Goal: Obtain resource: Obtain resource

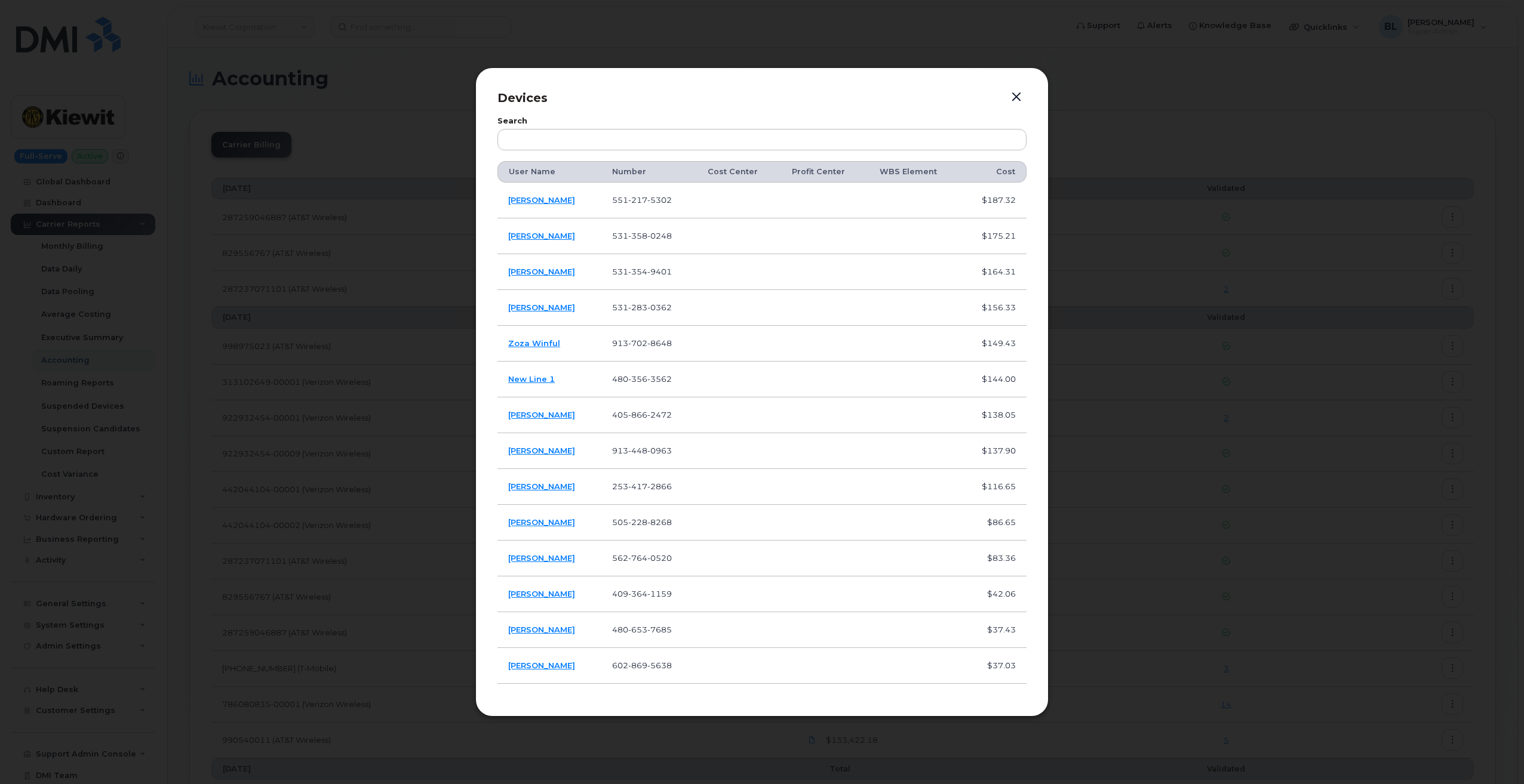
scroll to position [318, 0]
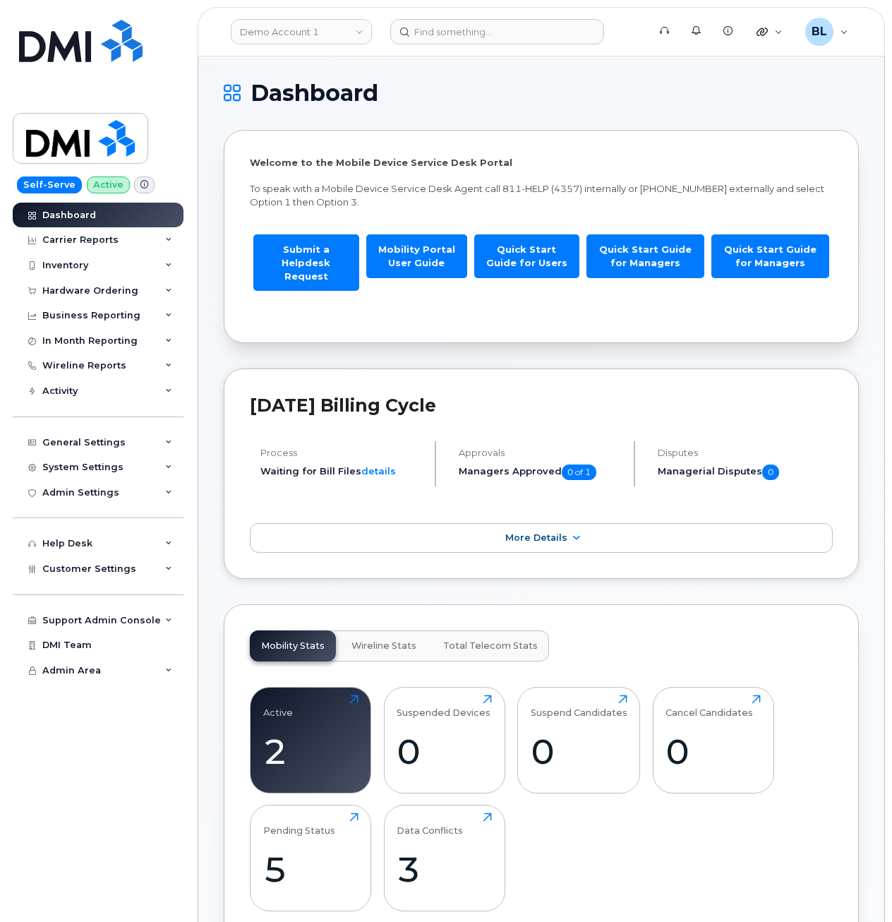
click at [293, 44] on div "Demo Account 1" at bounding box center [301, 32] width 155 height 28
click at [293, 44] on link "Demo Account 1" at bounding box center [301, 31] width 141 height 25
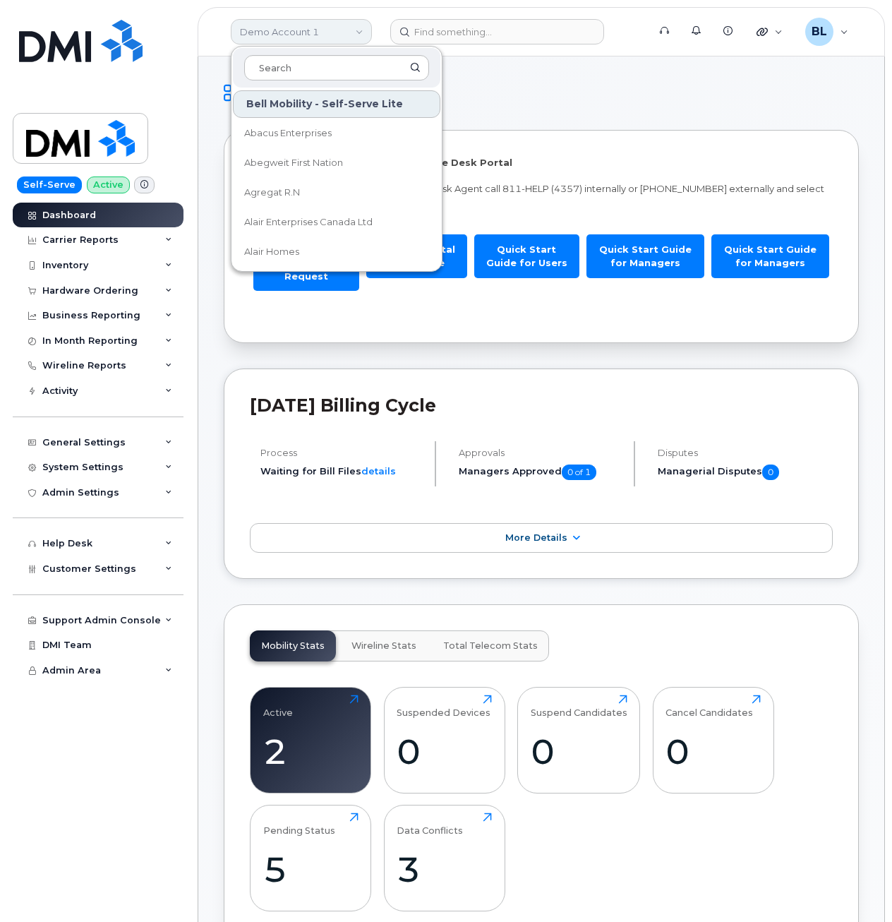
click at [294, 42] on link "Demo Account 1" at bounding box center [301, 31] width 141 height 25
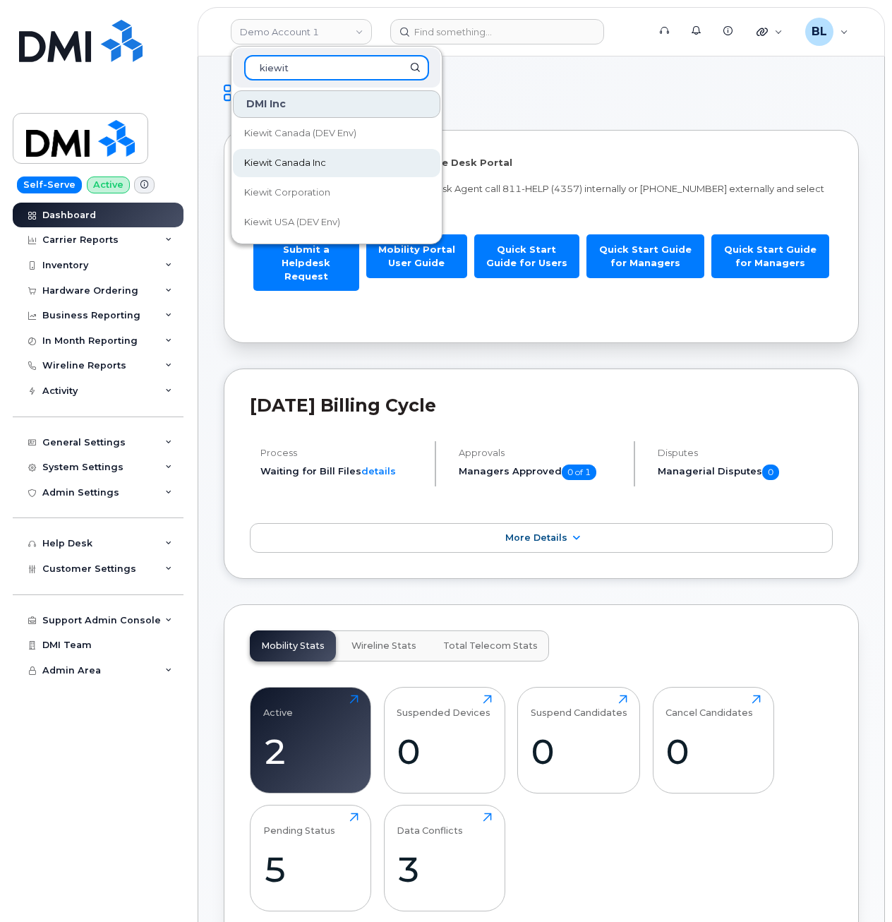
type input "kiewit"
click at [301, 160] on span "Kiewit Canada Inc" at bounding box center [285, 163] width 82 height 14
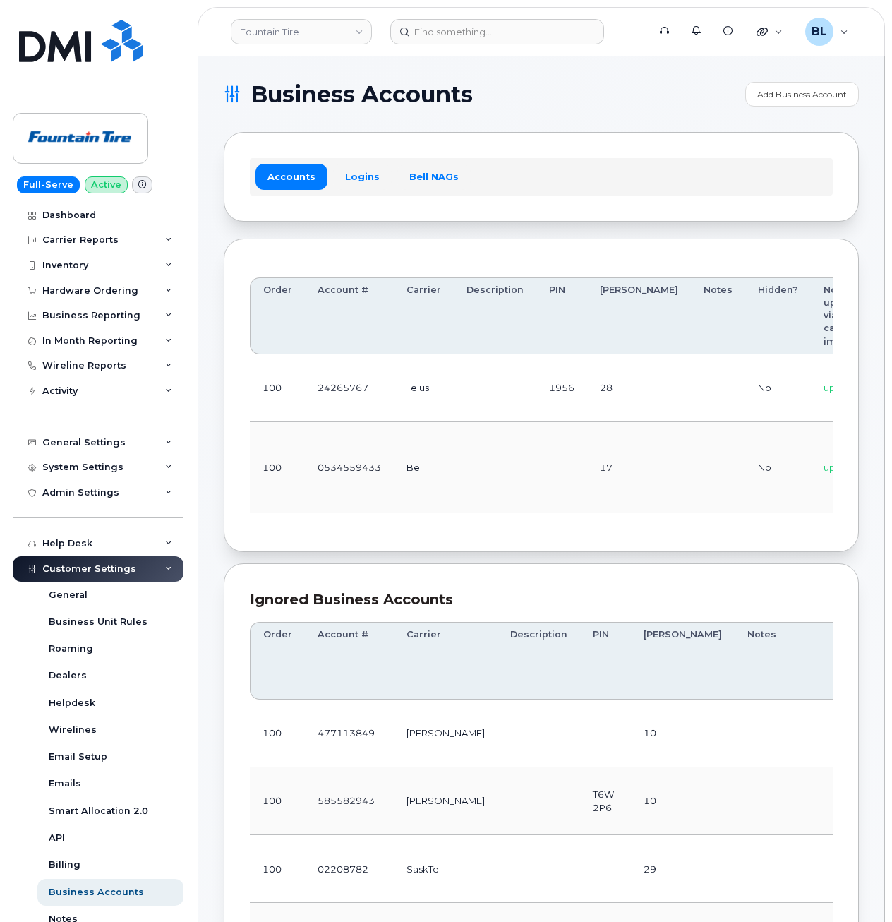
scroll to position [0, 169]
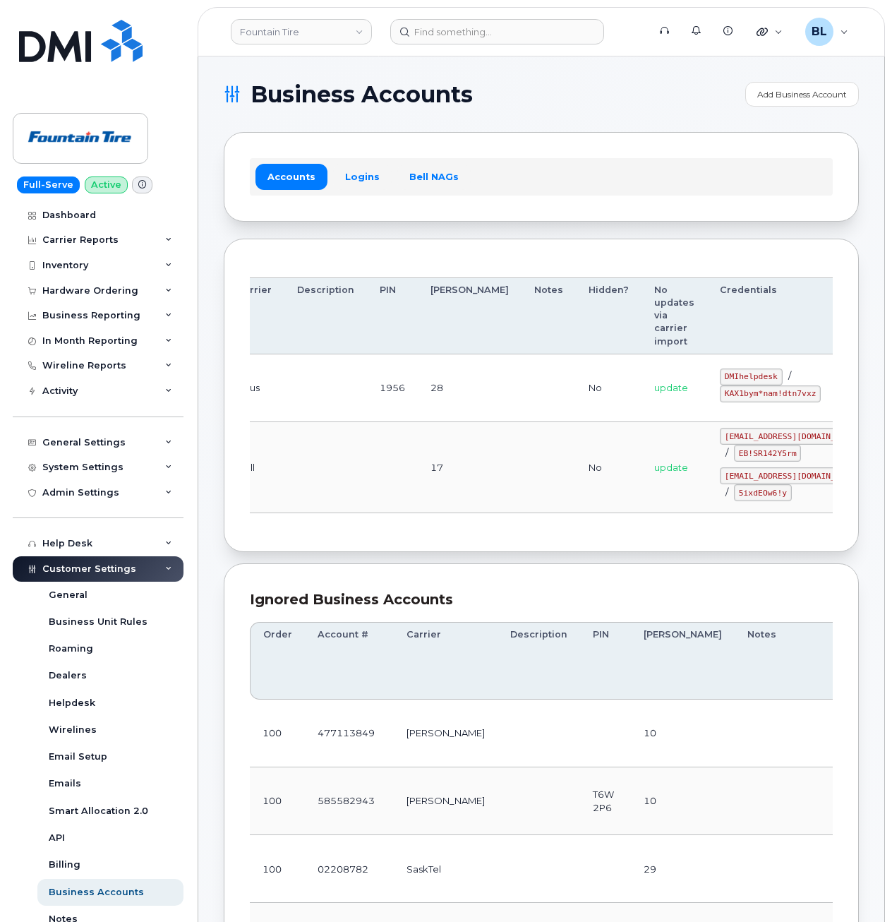
drag, startPoint x: 698, startPoint y: 401, endPoint x: 774, endPoint y: 412, distance: 76.3
drag, startPoint x: 649, startPoint y: 374, endPoint x: 707, endPoint y: 374, distance: 57.2
click at [720, 374] on div "DMIhelpdesk / KAX1bym*nam!dtn7vxz" at bounding box center [792, 385] width 145 height 34
copy code "DMIhelpdesk"
click at [707, 413] on td "DMIhelpdesk / KAX1bym*nam!dtn7vxz" at bounding box center [792, 388] width 170 height 68
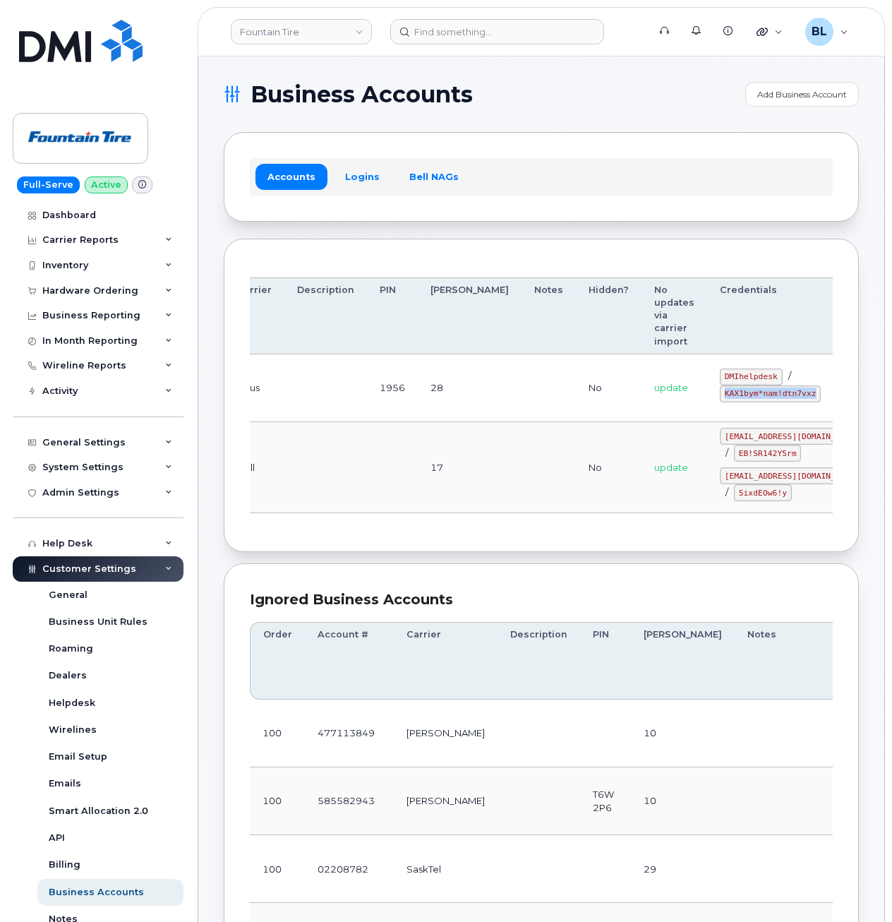
drag, startPoint x: 649, startPoint y: 396, endPoint x: 737, endPoint y: 397, distance: 87.5
click at [737, 397] on code "KAX1bym*nam!dtn7vxz" at bounding box center [770, 393] width 101 height 17
copy code "KAX1bym*nam!dtn7vxz"
drag, startPoint x: 381, startPoint y: 473, endPoint x: 388, endPoint y: 480, distance: 9.5
click at [382, 473] on td at bounding box center [392, 467] width 51 height 91
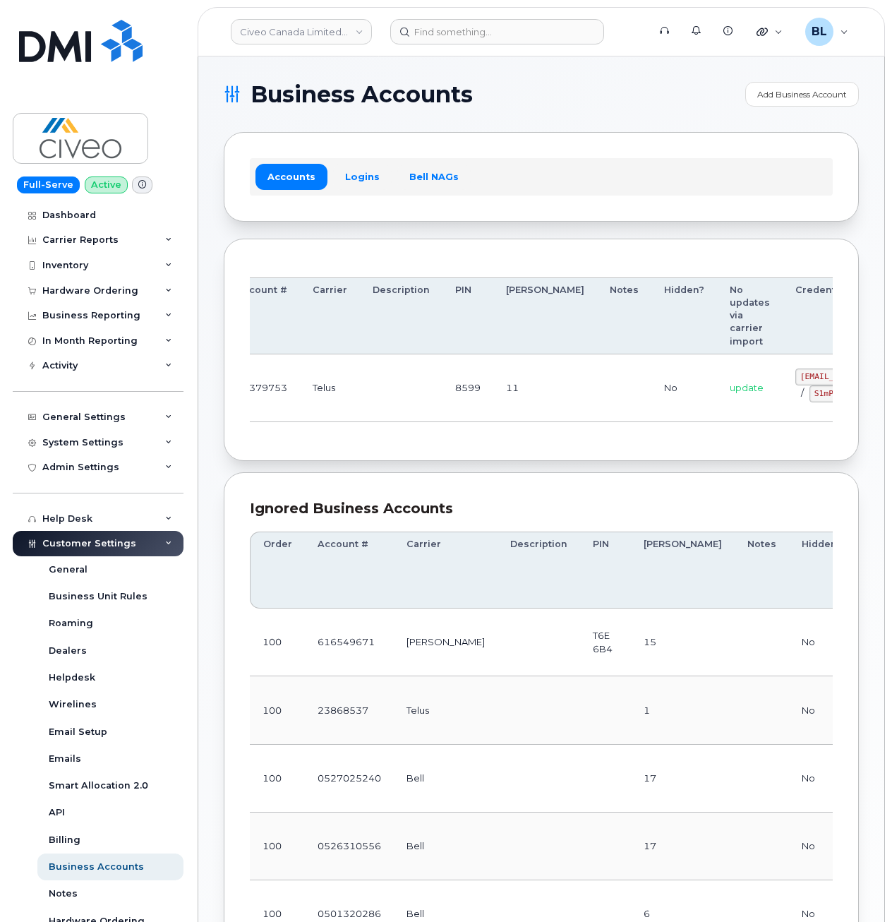
drag, startPoint x: 406, startPoint y: 415, endPoint x: 656, endPoint y: 409, distance: 249.9
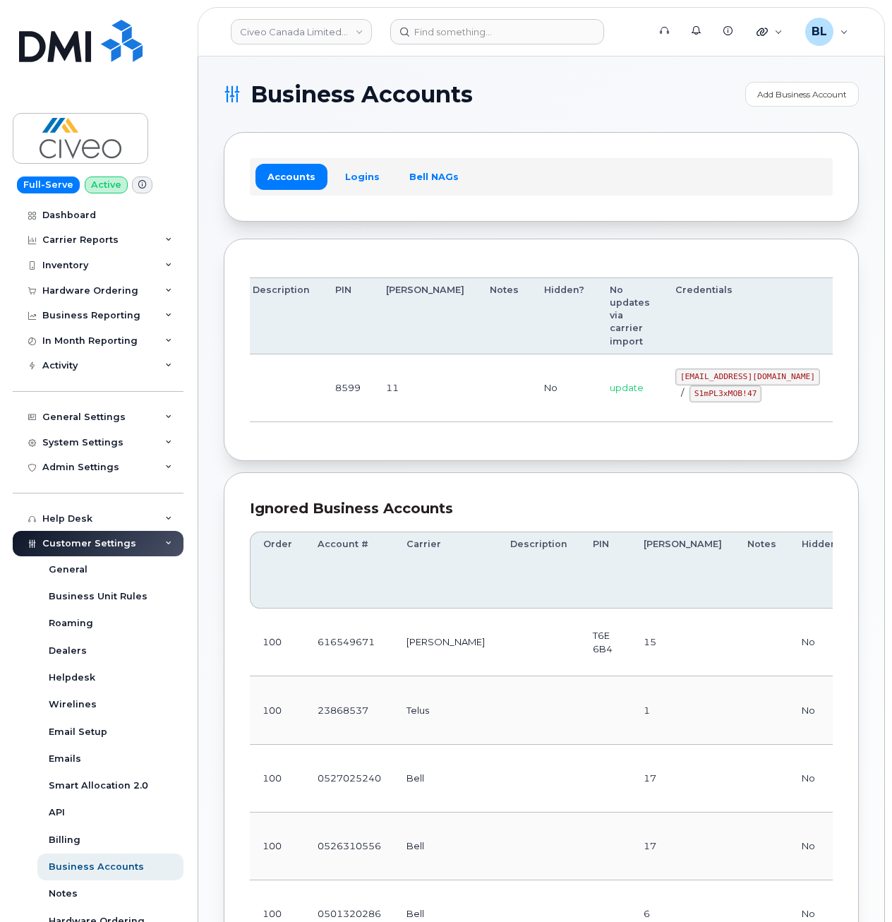
drag, startPoint x: 606, startPoint y: 377, endPoint x: 735, endPoint y: 377, distance: 129.2
click at [735, 377] on code "svc_simplexmobility@civeo.com" at bounding box center [747, 376] width 145 height 17
copy code "svc_simplexmobility@civeo.com"
drag, startPoint x: 620, startPoint y: 390, endPoint x: 680, endPoint y: 395, distance: 59.5
click at [690, 395] on code "S1mPL3xMOB!47" at bounding box center [726, 393] width 72 height 17
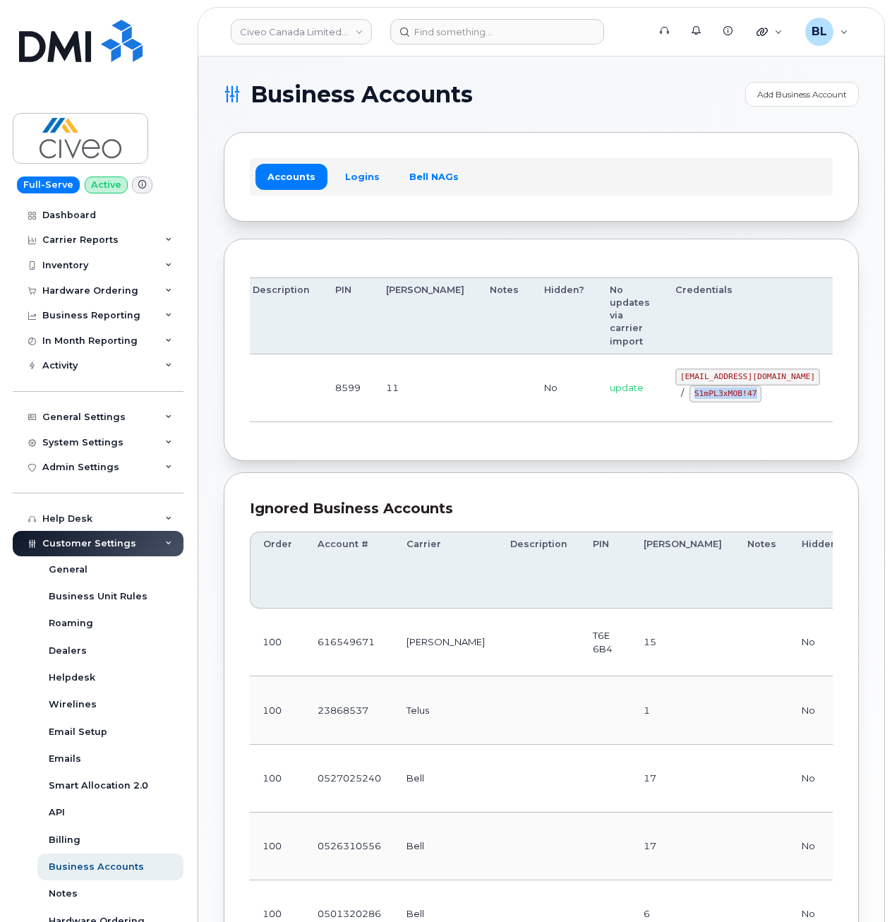
copy code "S1mPL3xMOB!47"
drag, startPoint x: 559, startPoint y: 470, endPoint x: 545, endPoint y: 423, distance: 49.4
click at [558, 469] on section "Business Accounts Add Business Account Accounts Logins Bell NAGs Order Account …" at bounding box center [541, 738] width 635 height 1312
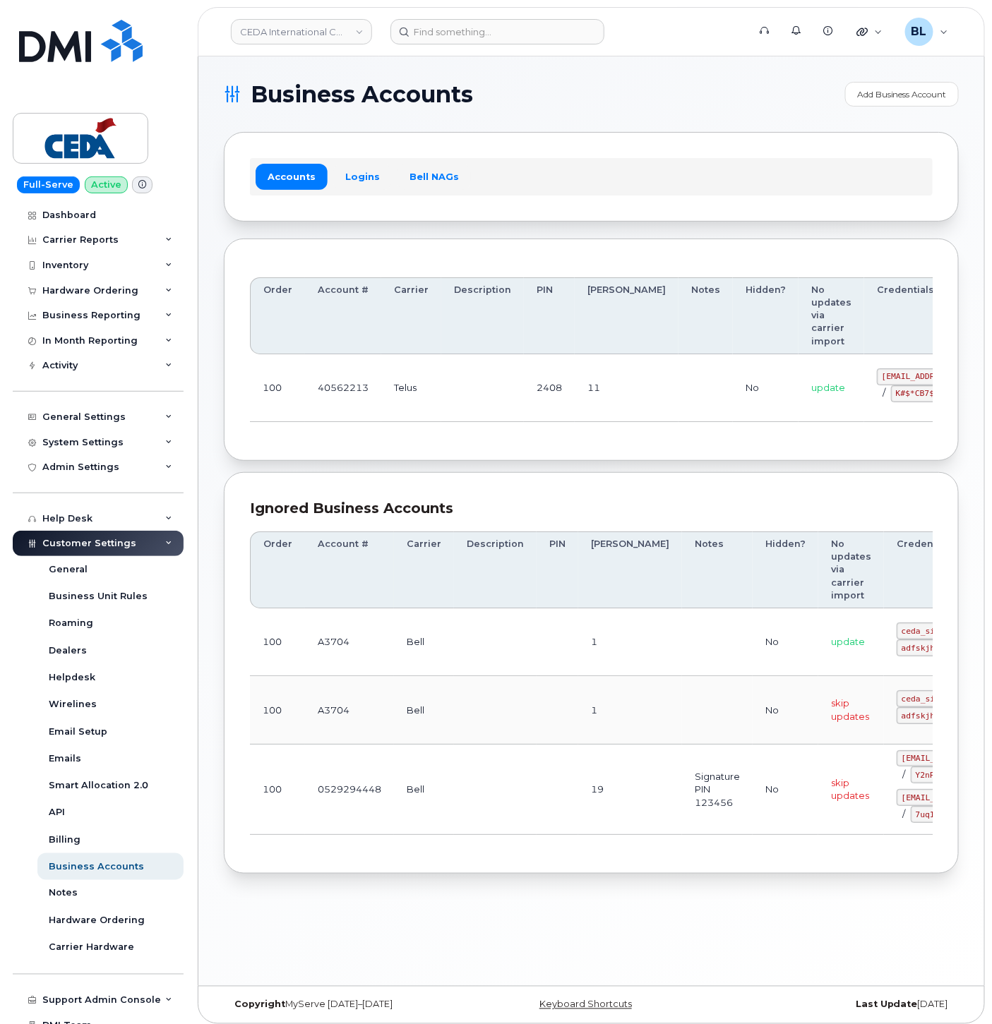
click at [510, 518] on div "Ignored Business Accounts" at bounding box center [591, 508] width 683 height 20
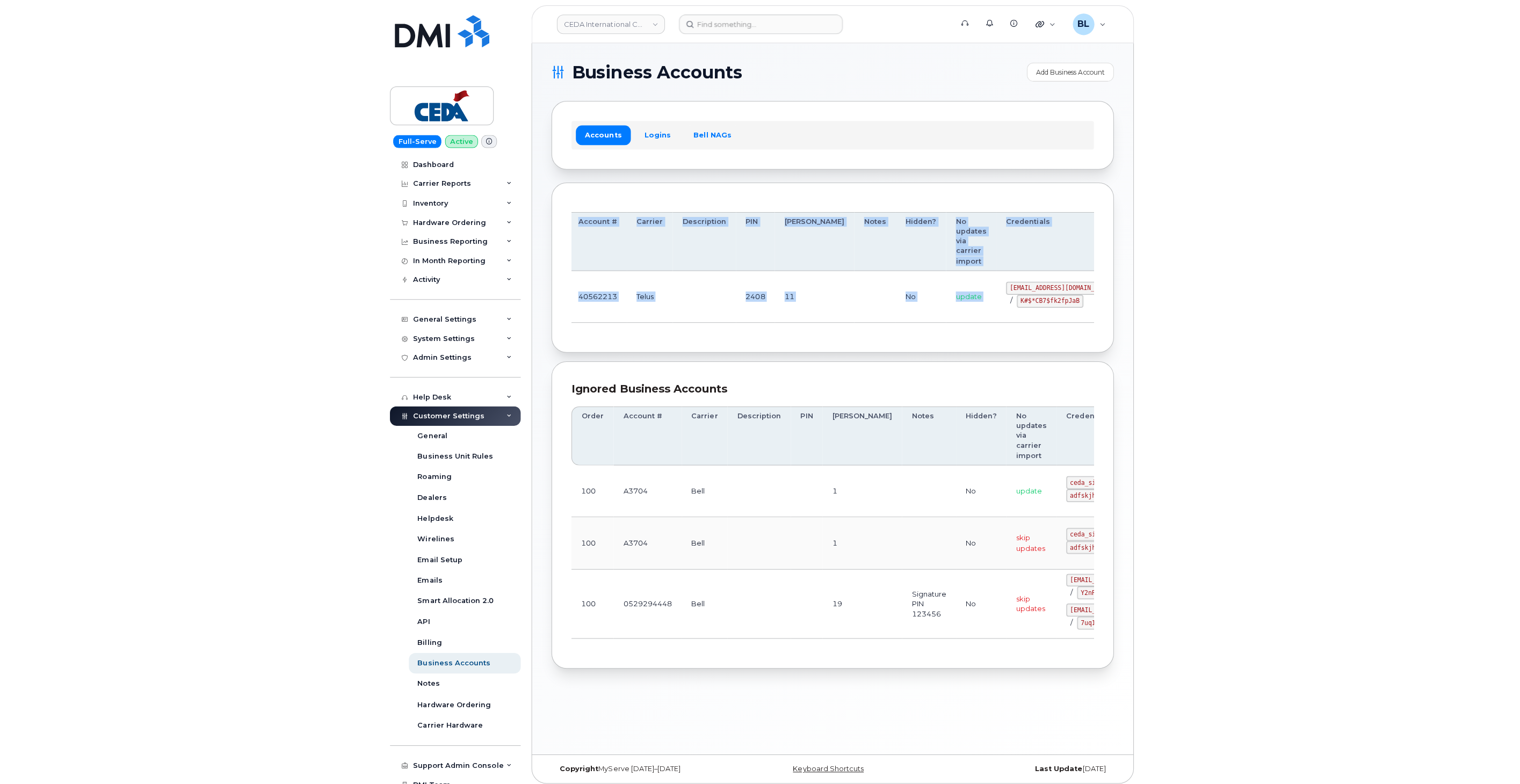
scroll to position [0, 63]
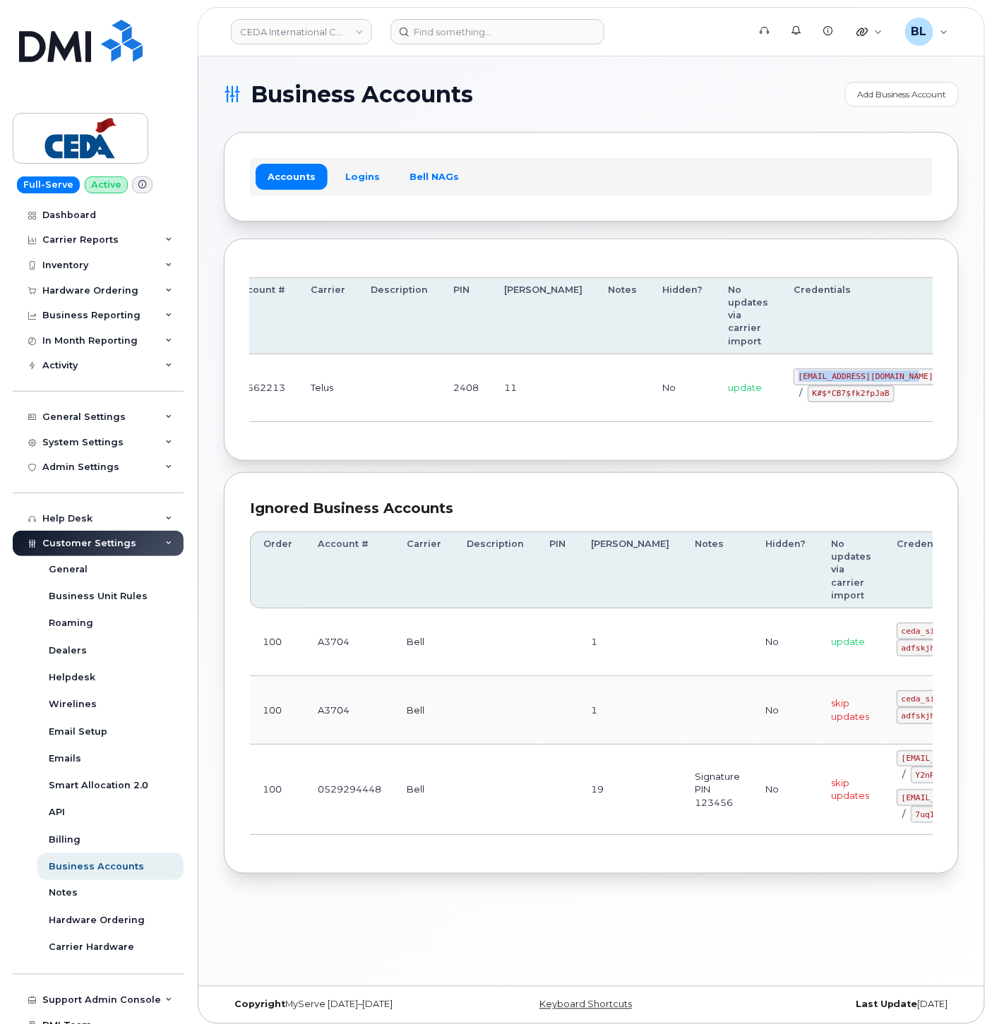
drag, startPoint x: 807, startPoint y: 377, endPoint x: 834, endPoint y: 378, distance: 27.5
click at [834, 378] on code "simplex_SRV@cedagroup.com" at bounding box center [865, 376] width 145 height 17
copy code "simplex_SRV@cedagroup.com"
click at [555, 435] on div "Order Account # Carrier Description PIN Bill Day Notes Hidden? No updates via c…" at bounding box center [591, 350] width 683 height 171
drag, startPoint x: 738, startPoint y: 393, endPoint x: 814, endPoint y: 401, distance: 75.9
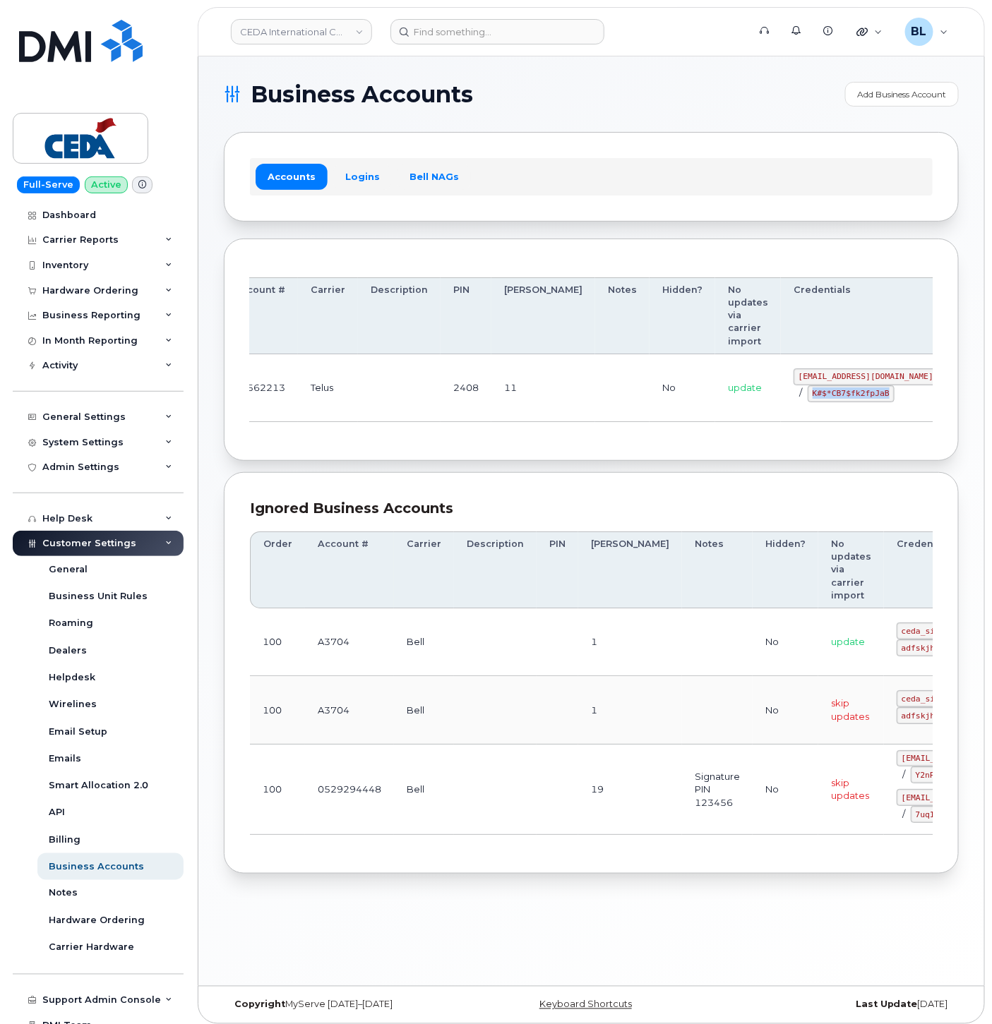
click at [814, 401] on div "simplex_SRV@cedagroup.com / K#$*CB7$fk2fpJaB" at bounding box center [865, 385] width 145 height 34
copy code "K#$*CB7$fk2fpJaB"
drag, startPoint x: 644, startPoint y: 513, endPoint x: 633, endPoint y: 498, distance: 18.8
click at [638, 503] on div "Ignored Business Accounts" at bounding box center [591, 508] width 683 height 20
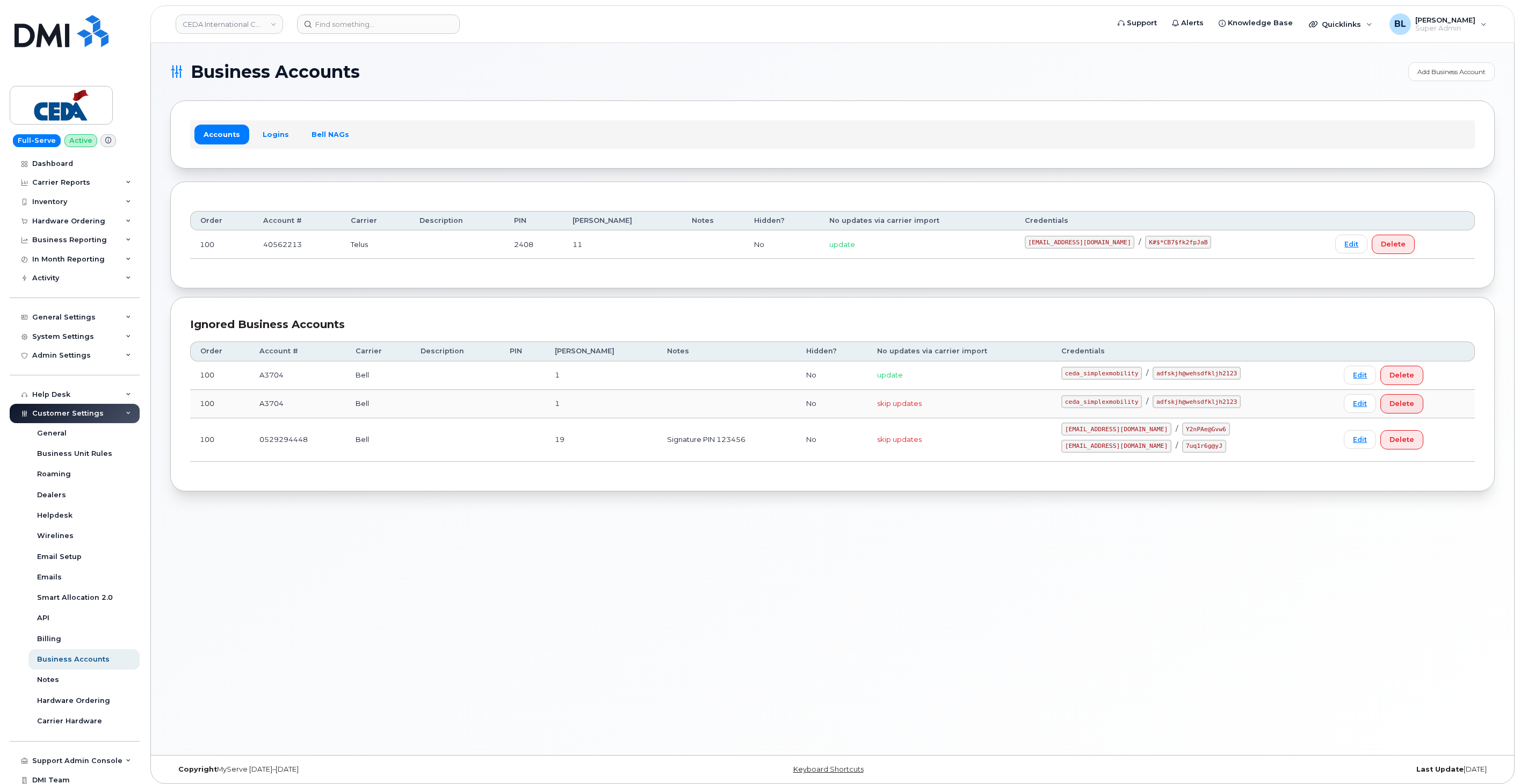
scroll to position [0, 0]
click at [754, 40] on header "CEDA International Corporation Support Alerts Knowledge Base Quicklinks Suspend…" at bounding box center [832, 24] width 1364 height 37
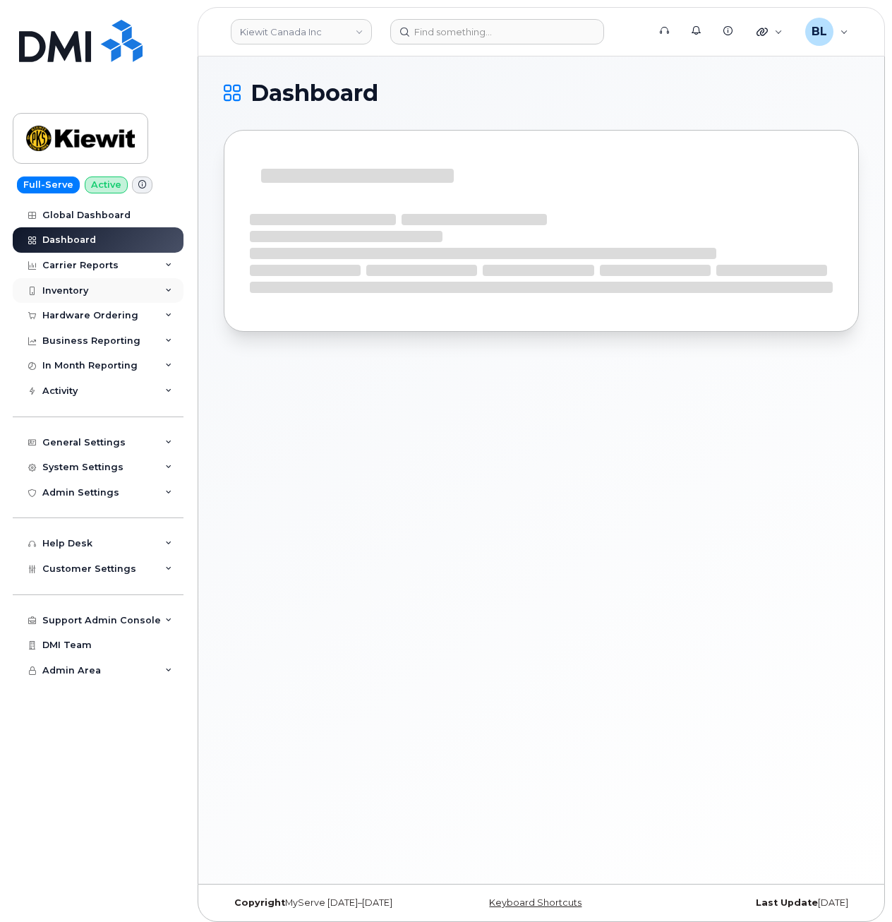
click at [118, 296] on div "Inventory" at bounding box center [98, 290] width 171 height 25
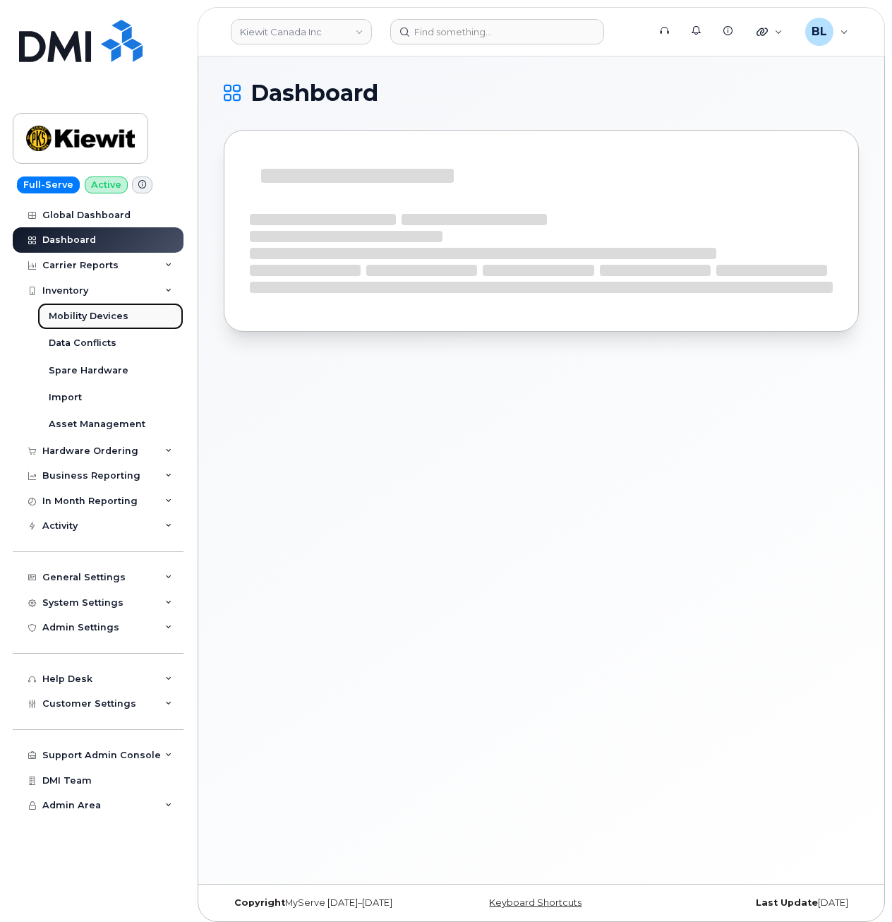
click at [109, 311] on div "Mobility Devices" at bounding box center [89, 316] width 80 height 13
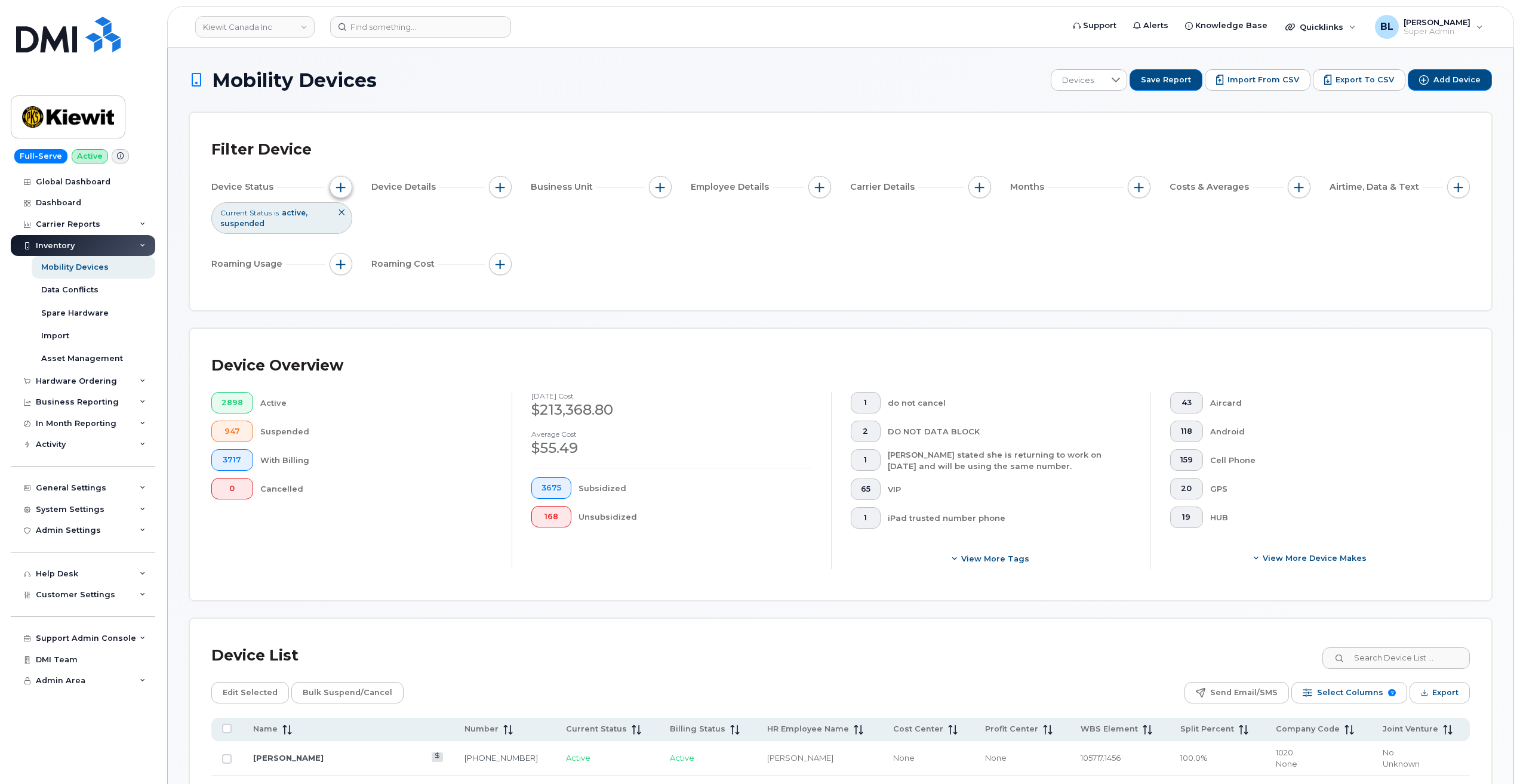
click at [348, 189] on button "button" at bounding box center [341, 187] width 23 height 23
click at [504, 244] on icon at bounding box center [506, 246] width 9 height 9
click at [406, 320] on span "Cancelled" at bounding box center [400, 315] width 40 height 11
checkbox input "true"
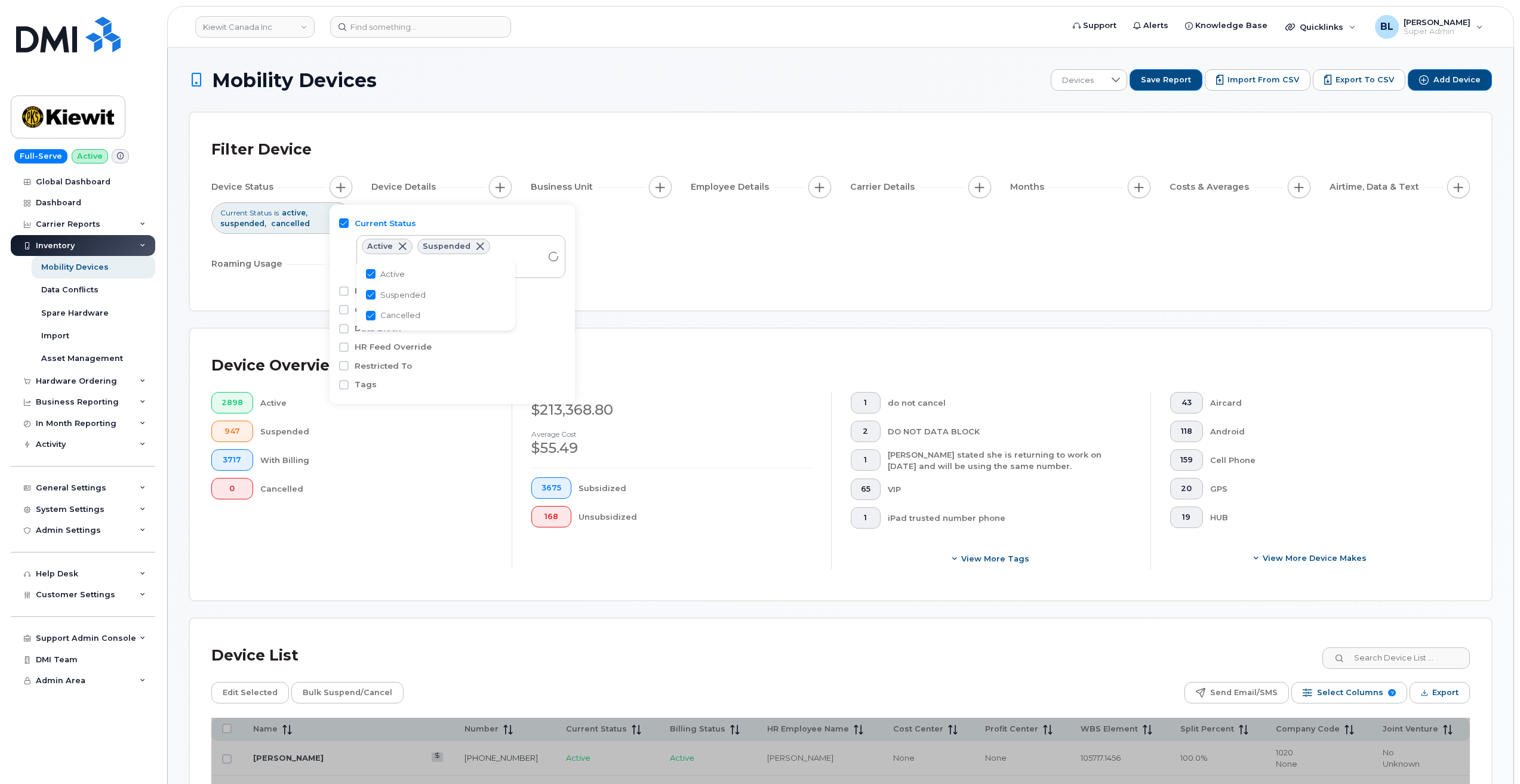
click at [754, 344] on div "Device Overview 2898 Active 947 Suspended 3717 With Billing 0 Cancelled Septemb…" at bounding box center [840, 464] width 1302 height 271
click at [754, 699] on span "Export" at bounding box center [1445, 693] width 26 height 18
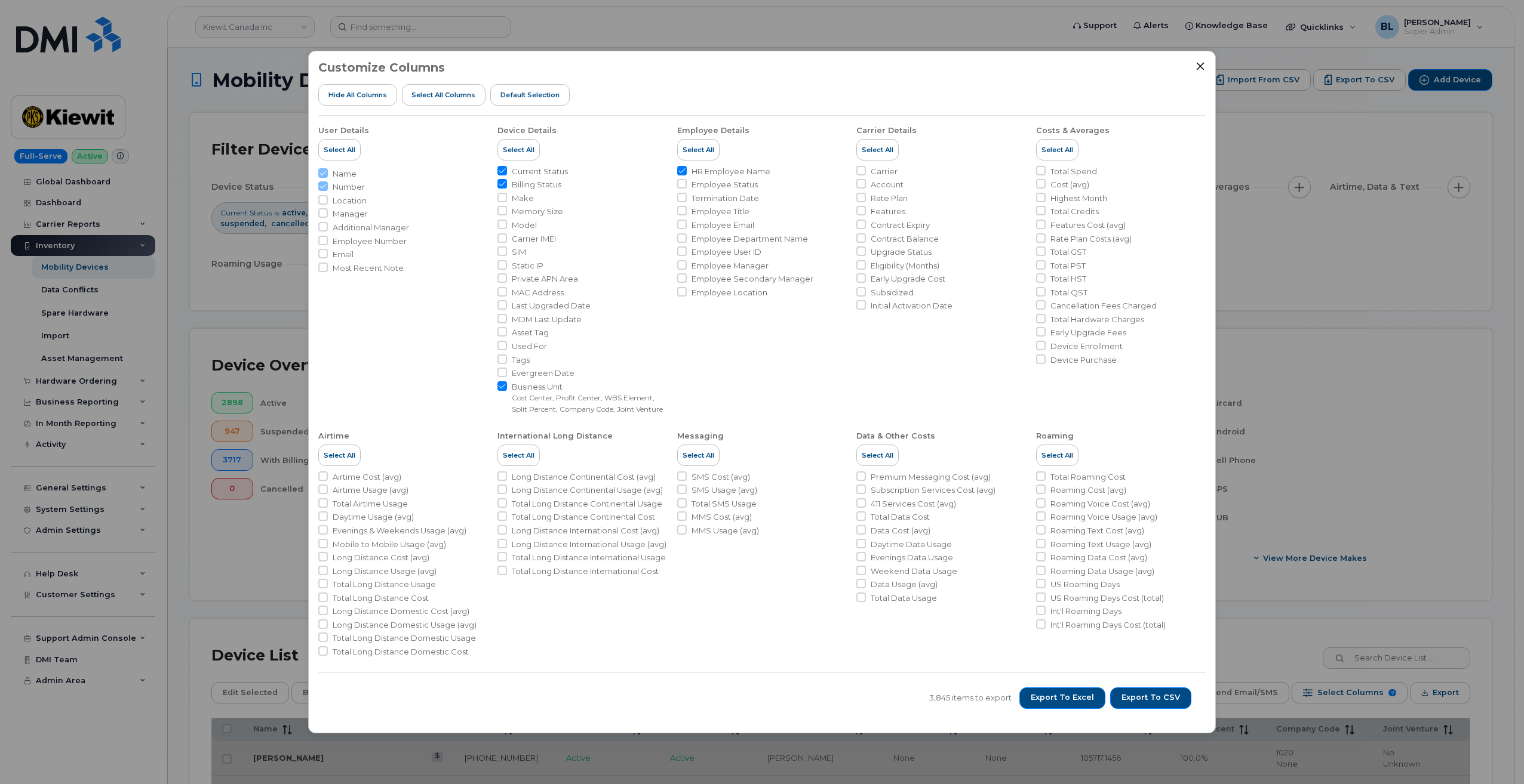
click at [754, 166] on span "Carrier" at bounding box center [884, 171] width 27 height 11
click at [754, 166] on input "Carrier" at bounding box center [861, 170] width 9 height 9
checkbox input "true"
click at [754, 179] on span "Account" at bounding box center [887, 184] width 33 height 11
click at [754, 179] on input "Account" at bounding box center [861, 184] width 9 height 9
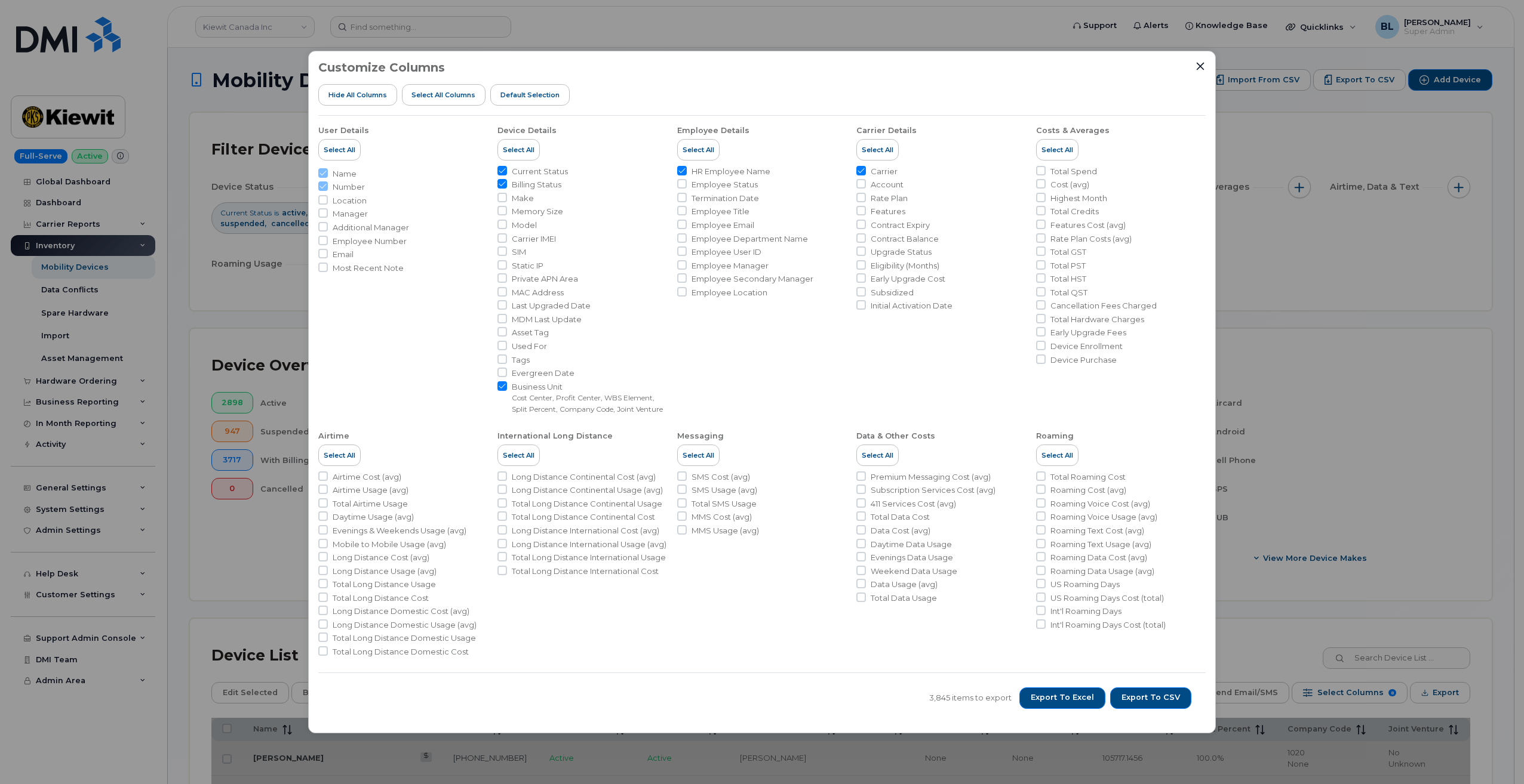
checkbox input "true"
click at [754, 710] on button "Export to CSV" at bounding box center [1151, 698] width 81 height 21
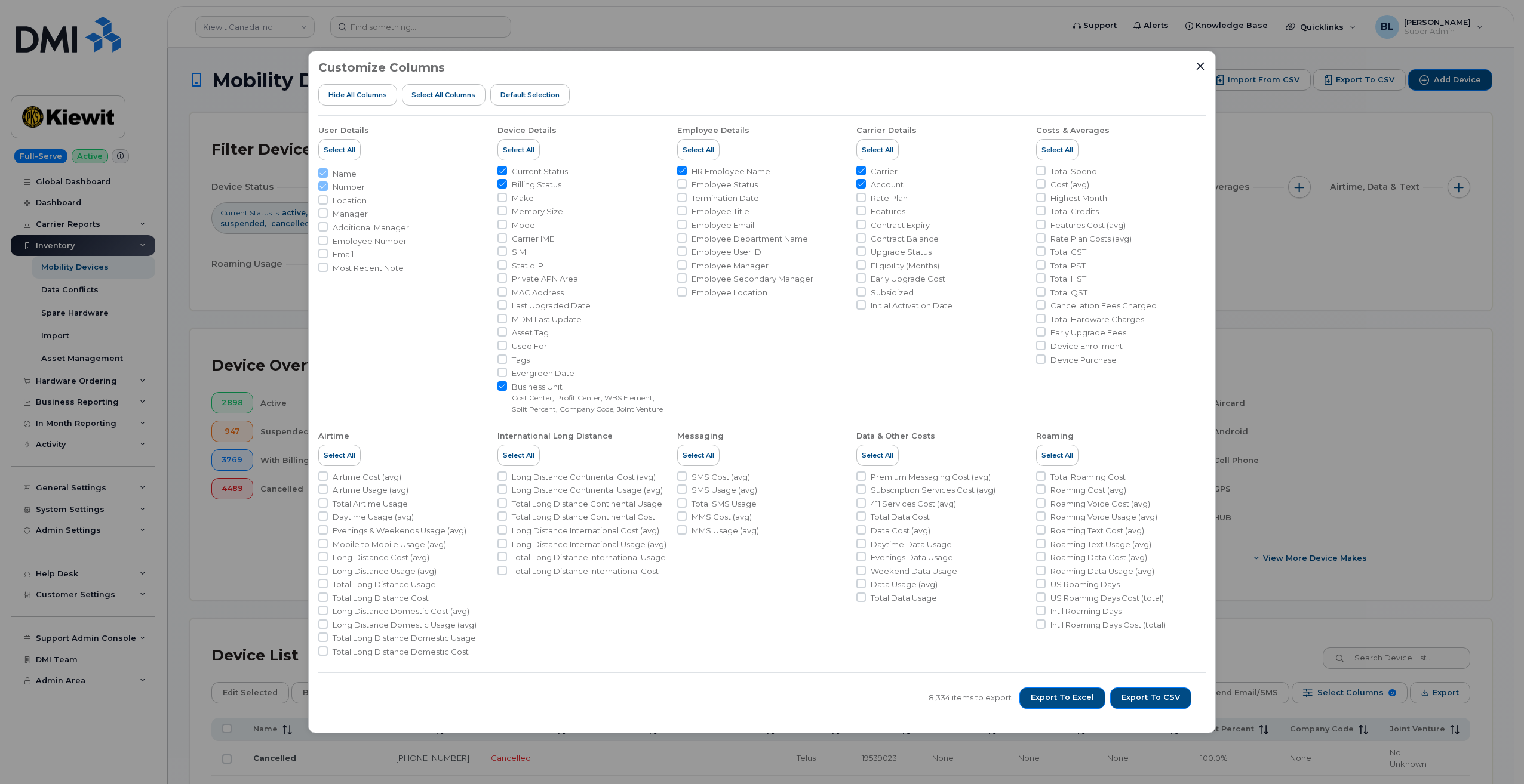
click at [279, 330] on div "Customize Columns Hide All Columns Select all Columns Default Selection User De…" at bounding box center [762, 392] width 1524 height 784
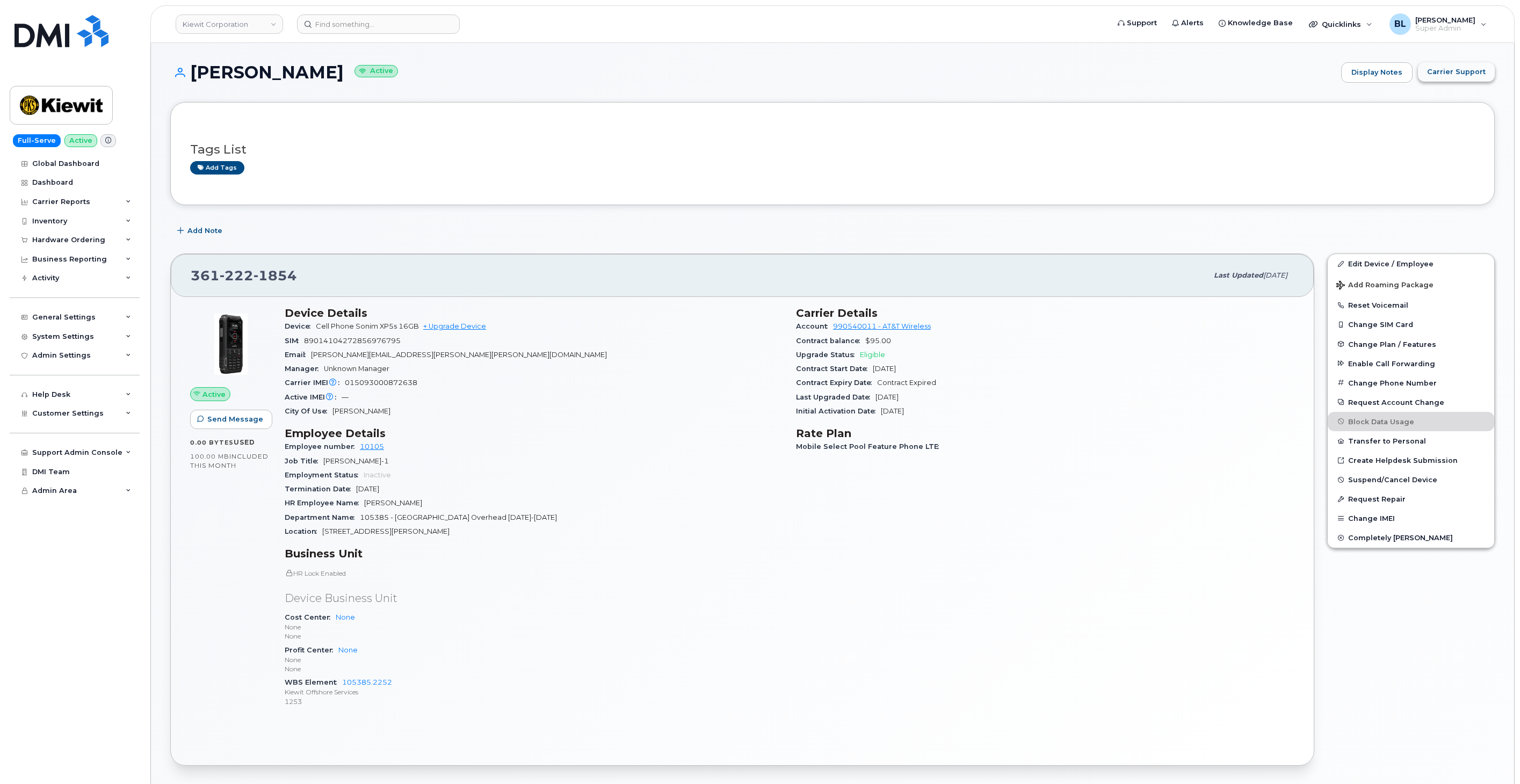
click at [1458, 67] on span "Carrier Support" at bounding box center [1455, 71] width 59 height 10
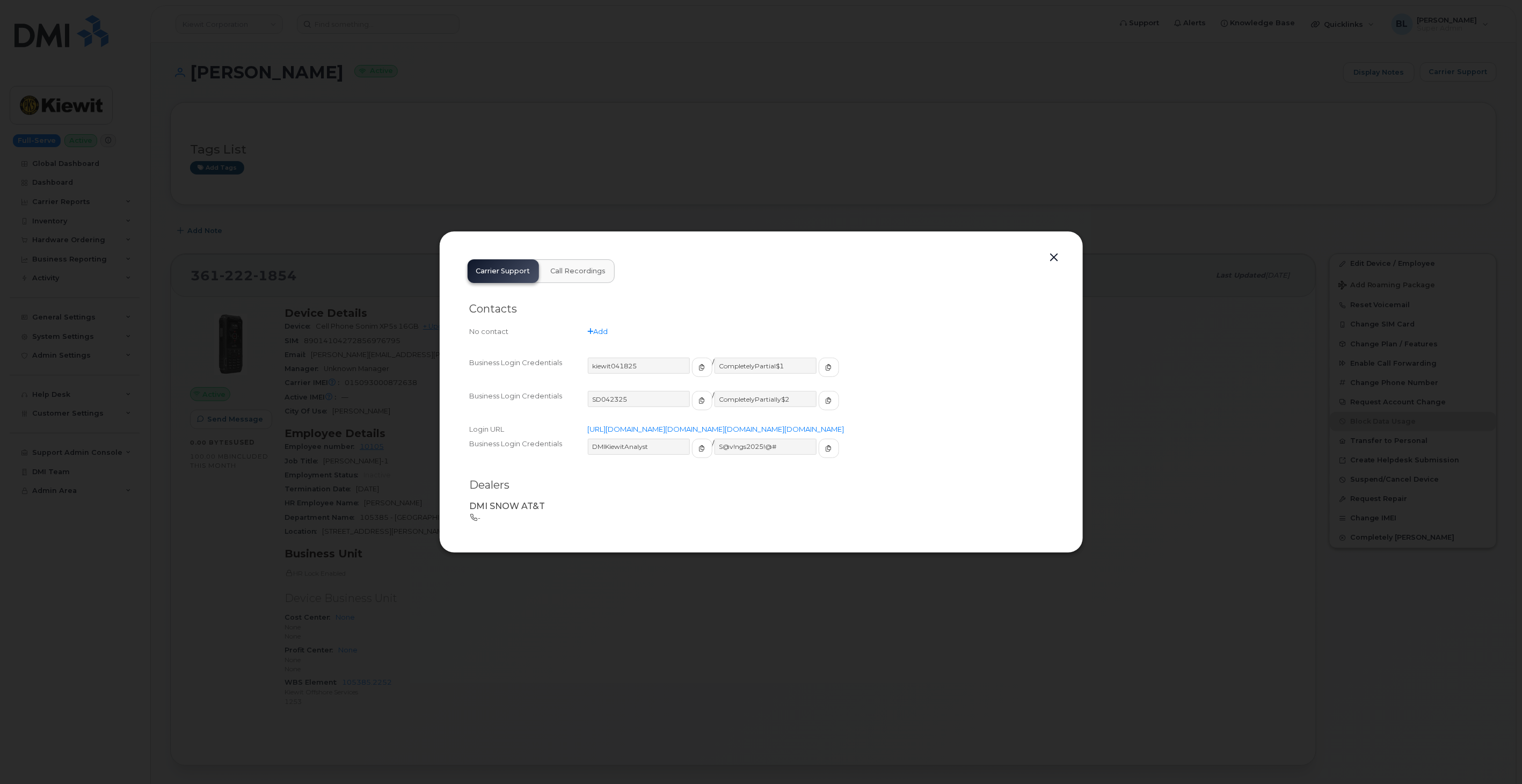
click at [776, 294] on div "Contacts No contact Add" at bounding box center [761, 320] width 583 height 54
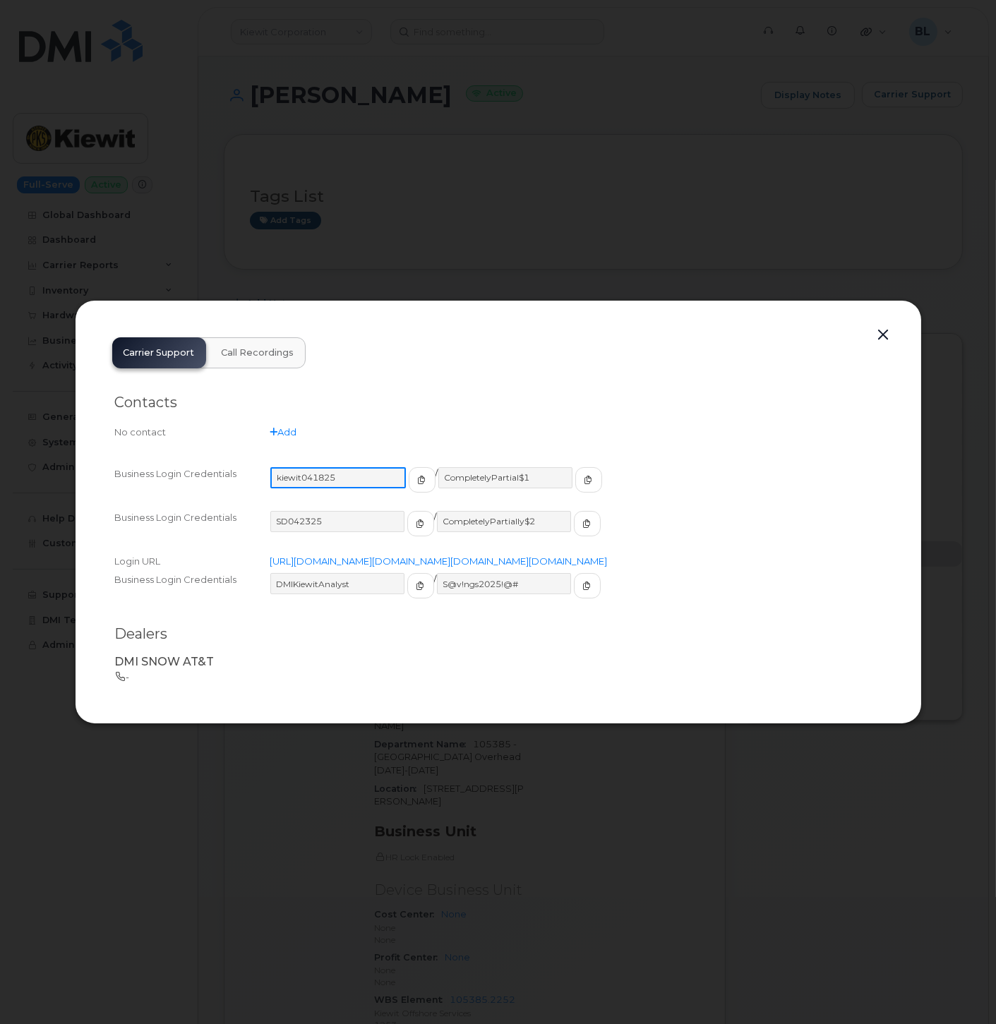
drag, startPoint x: 335, startPoint y: 462, endPoint x: 275, endPoint y: 457, distance: 59.5
click at [275, 467] on input "kiewit041825" at bounding box center [338, 477] width 136 height 21
drag, startPoint x: 523, startPoint y: 464, endPoint x: 432, endPoint y: 460, distance: 91.2
click at [437, 467] on input "CompletelyPartial$1" at bounding box center [505, 477] width 136 height 21
drag, startPoint x: 879, startPoint y: 299, endPoint x: 883, endPoint y: 318, distance: 20.2
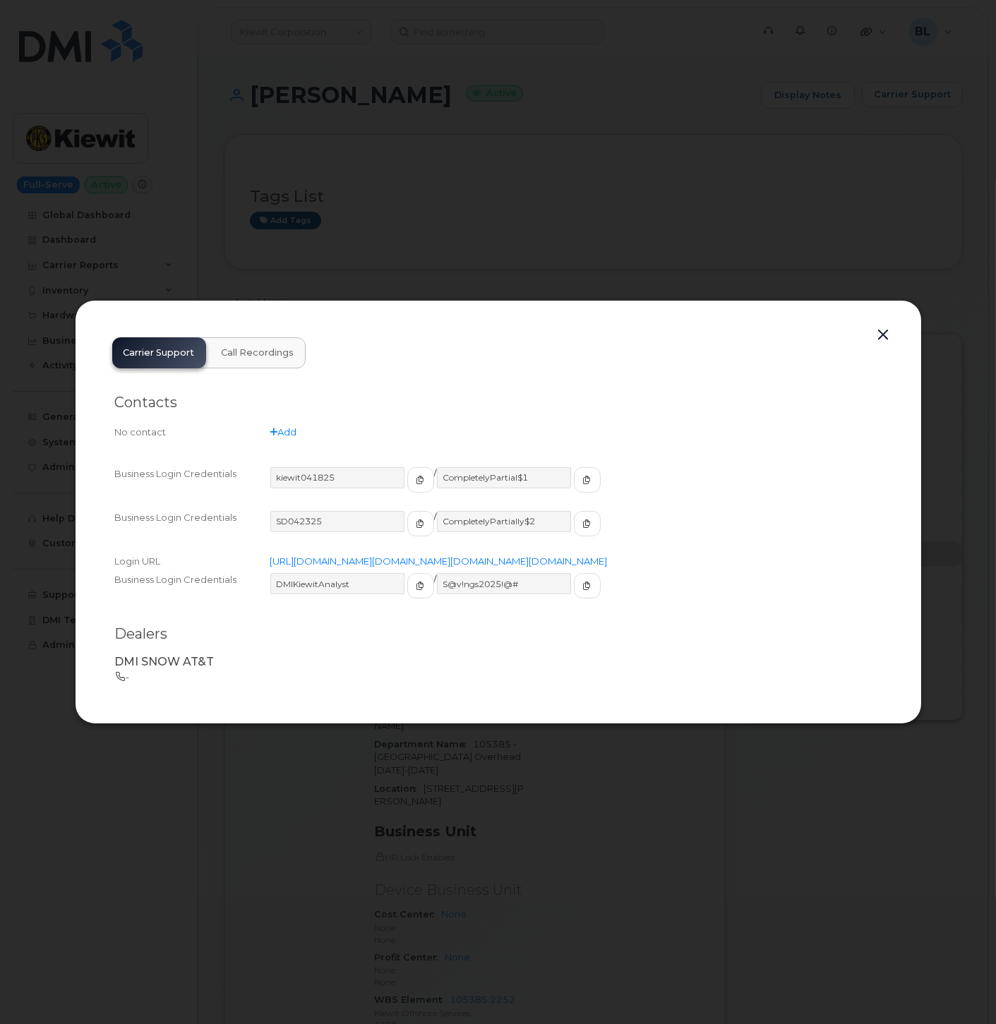
click at [879, 300] on div "Carrier Support Call Recordings Contacts No contact Add Business Login Credenti…" at bounding box center [498, 512] width 847 height 424
click at [883, 325] on button "button" at bounding box center [883, 335] width 21 height 20
